Goal: Information Seeking & Learning: Learn about a topic

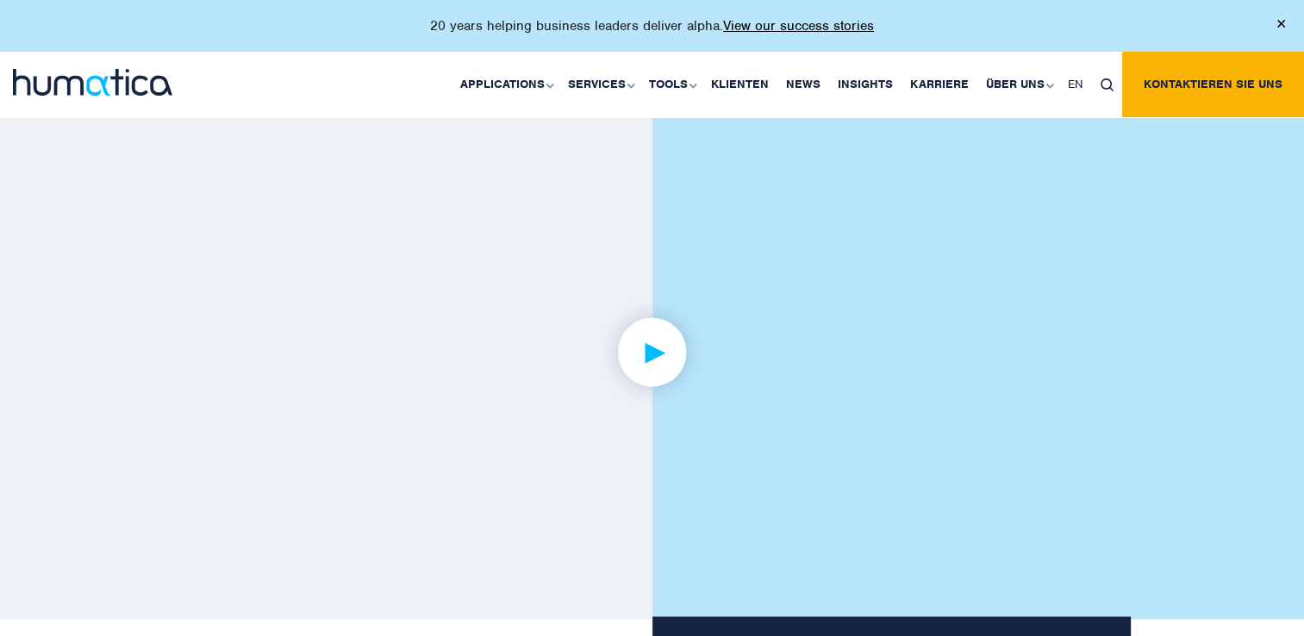
scroll to position [2703, 0]
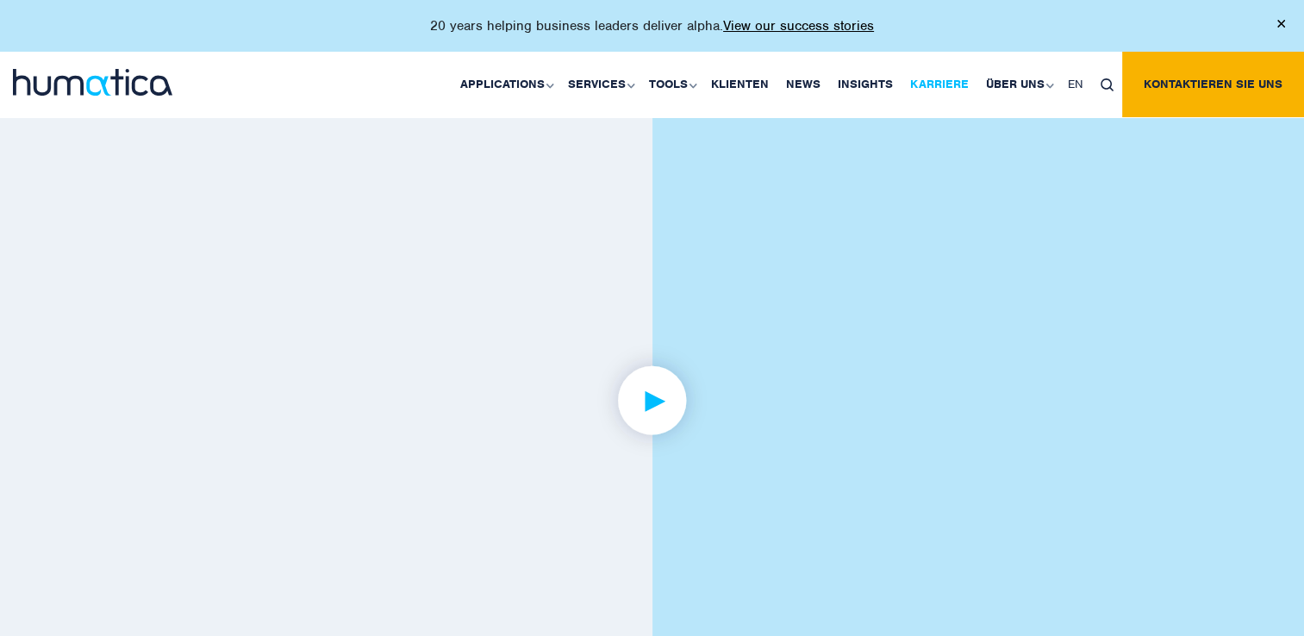
click at [945, 89] on link "Karriere" at bounding box center [939, 84] width 76 height 65
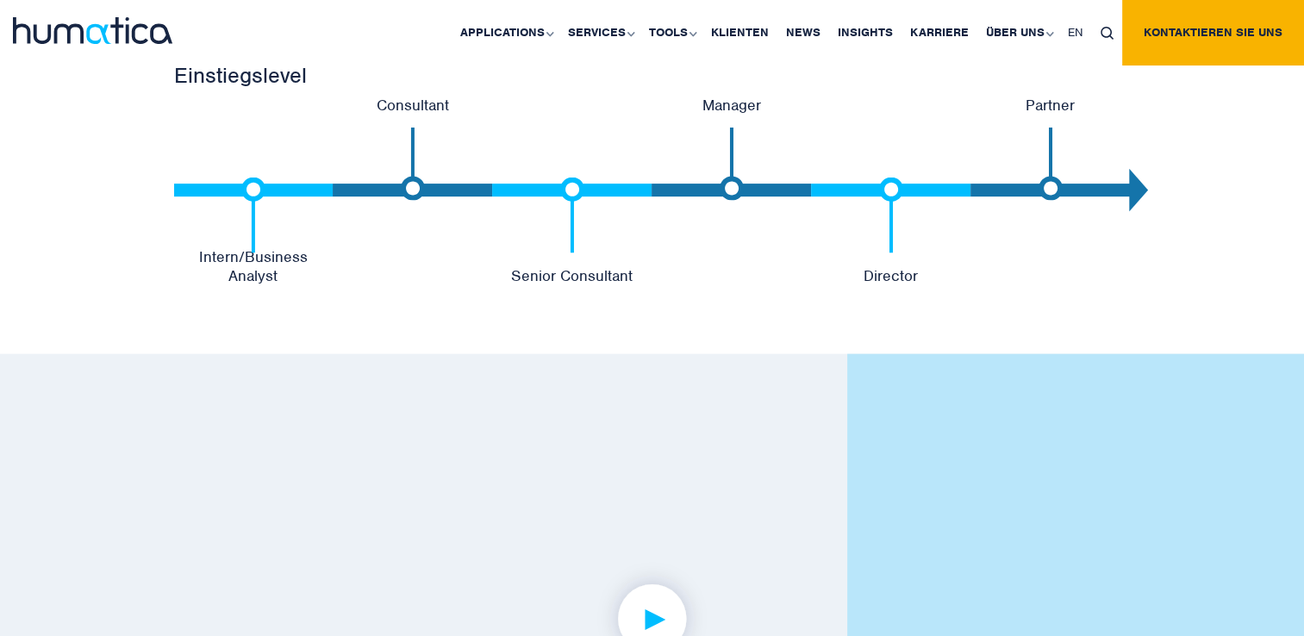
scroll to position [3673, 0]
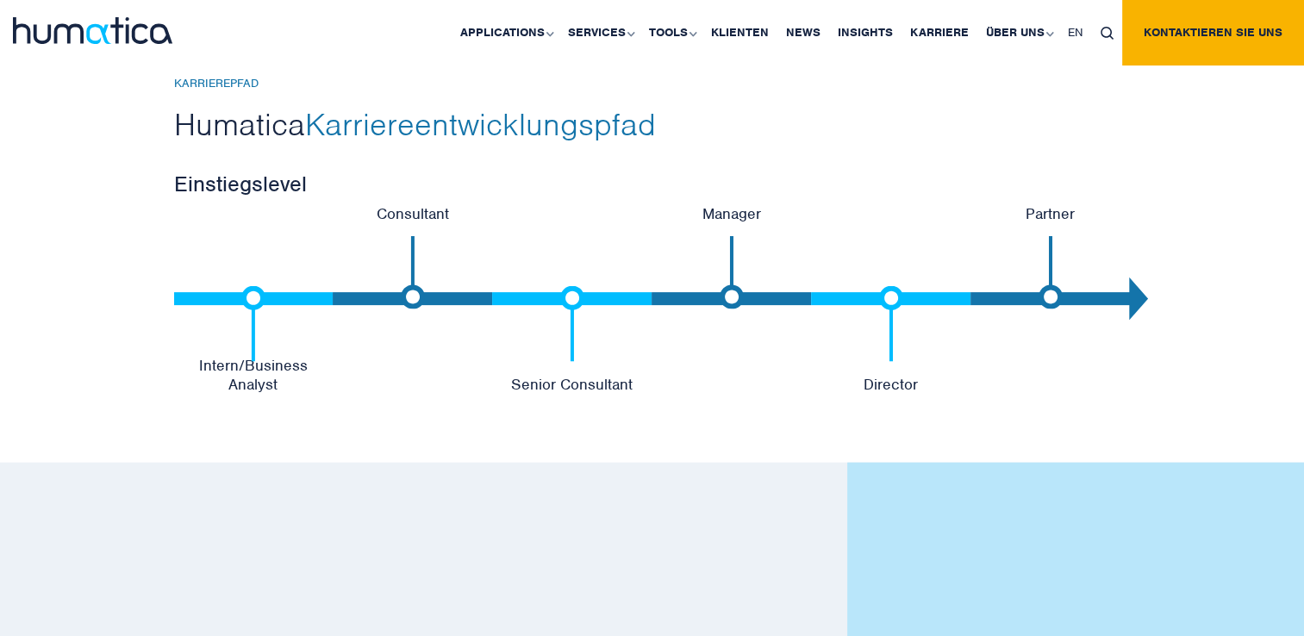
click at [259, 371] on p "Intern/Business Analyst" at bounding box center [253, 375] width 159 height 38
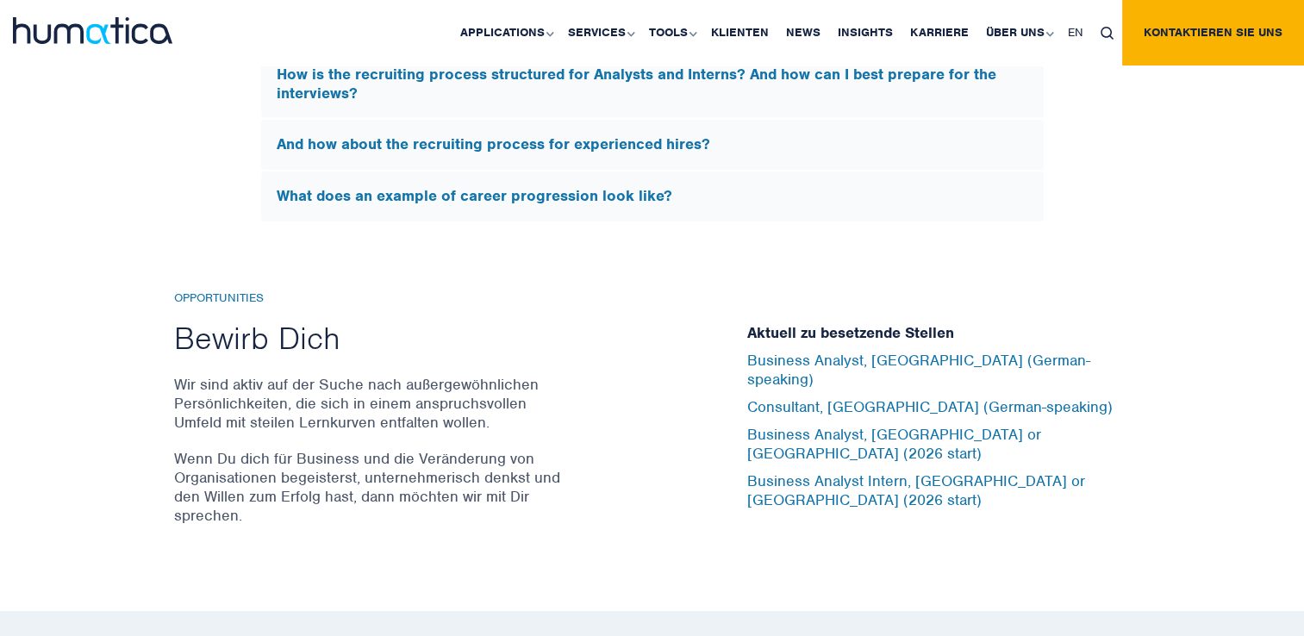
scroll to position [5597, 0]
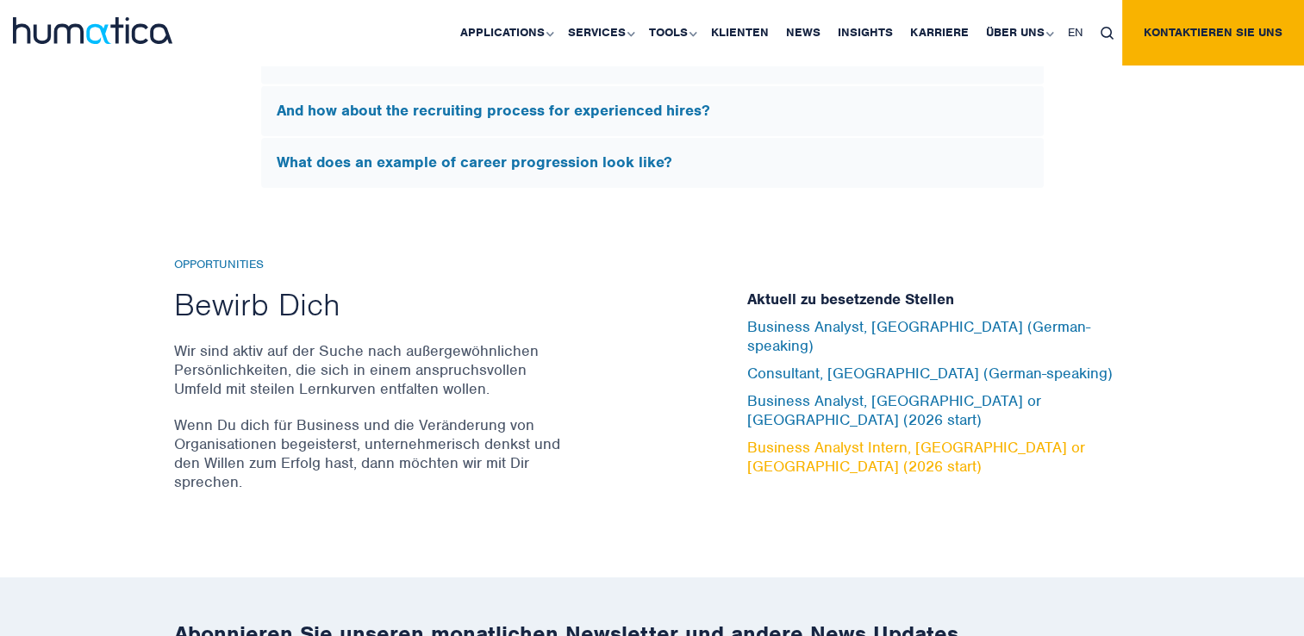
click at [841, 438] on link "Business Analyst Intern, [GEOGRAPHIC_DATA] or [GEOGRAPHIC_DATA] (2026 start)" at bounding box center [916, 457] width 338 height 38
